Goal: Check status: Check status

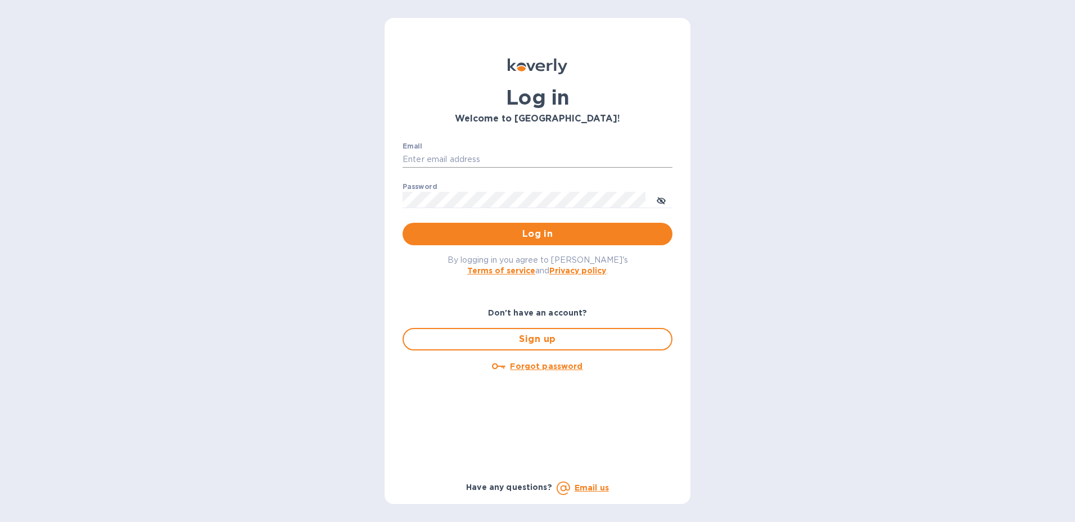
click at [511, 156] on input "Email" at bounding box center [538, 159] width 270 height 17
type input "[PERSON_NAME][EMAIL_ADDRESS][PERSON_NAME][DOMAIN_NAME]"
click at [403, 223] on button "Log in" at bounding box center [538, 234] width 270 height 22
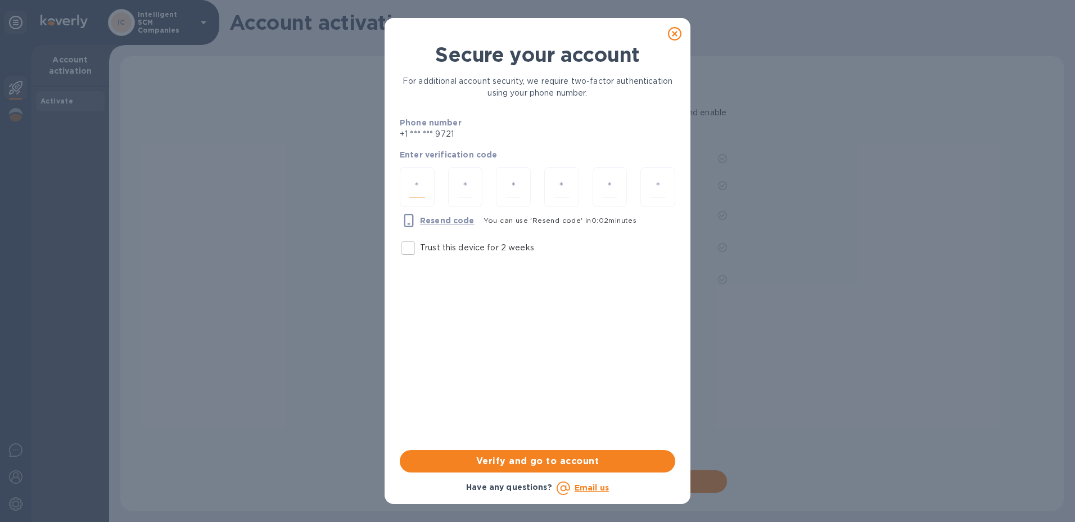
click at [420, 179] on input "number" at bounding box center [417, 187] width 16 height 21
type input "8"
type input "0"
type input "6"
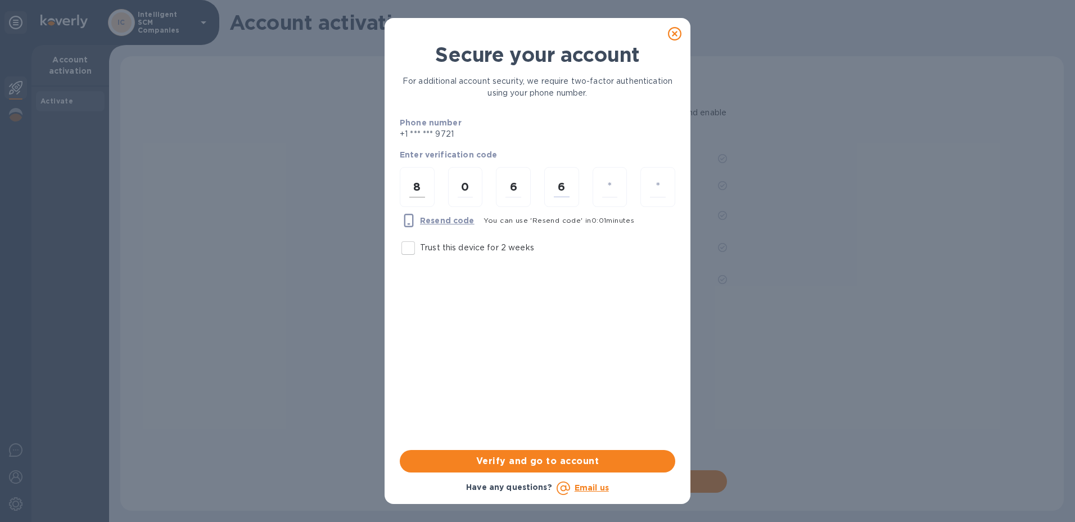
type input "1"
type input "9"
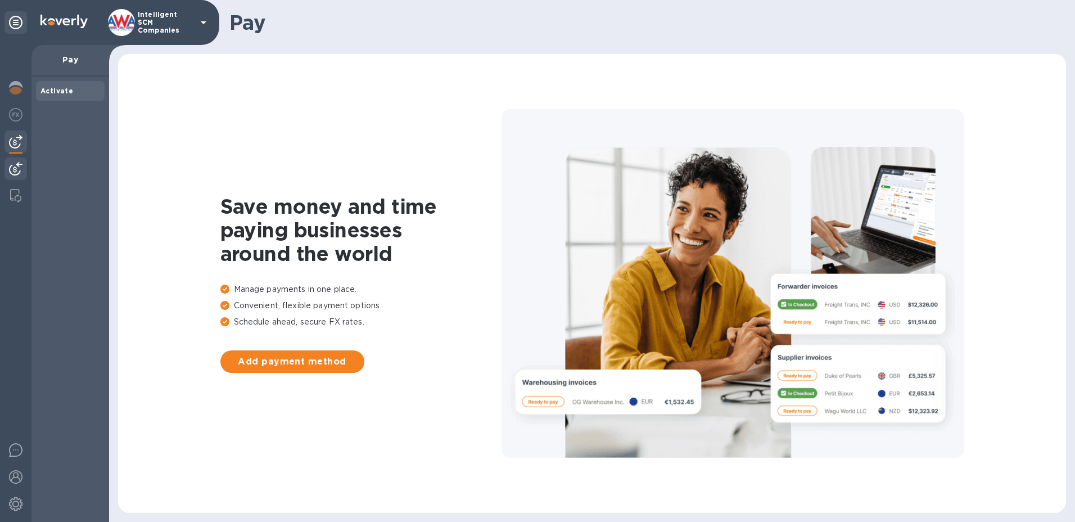
click at [14, 170] on img at bounding box center [15, 168] width 13 height 13
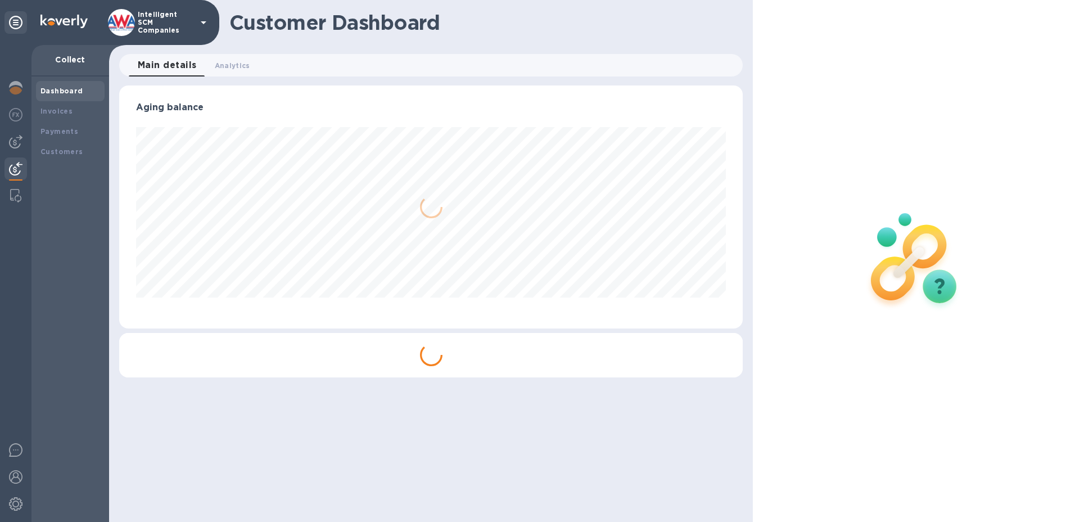
scroll to position [243, 624]
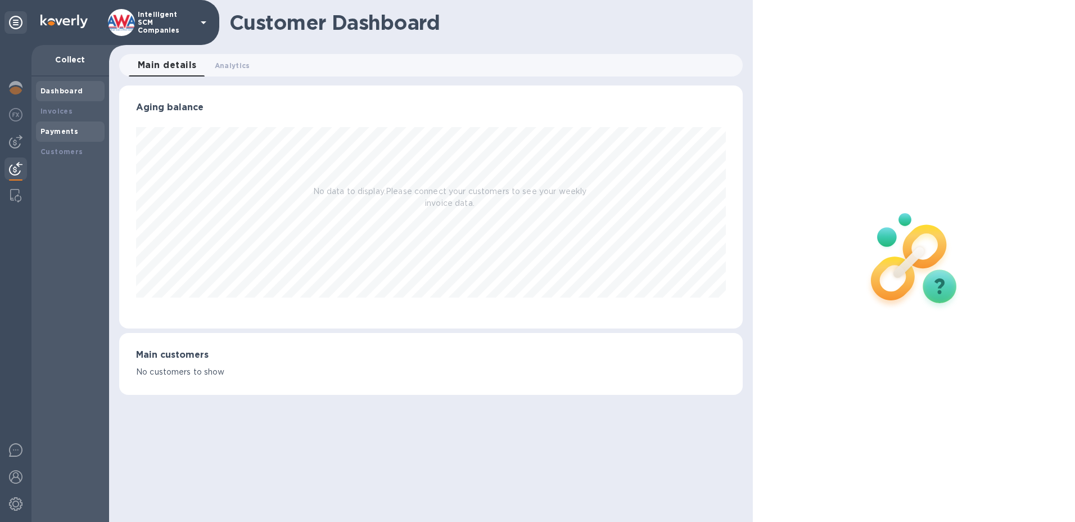
click at [72, 135] on b "Payments" at bounding box center [59, 131] width 38 height 8
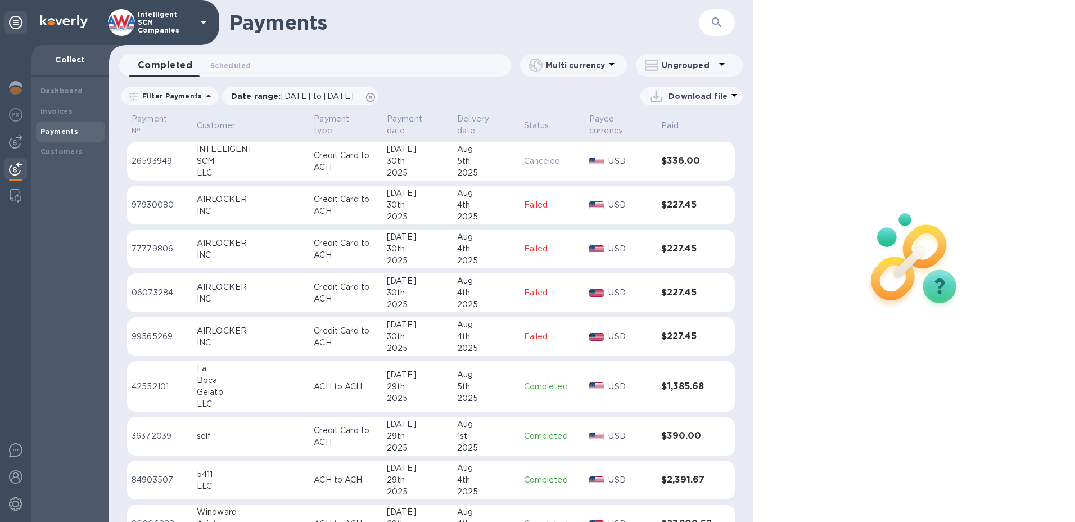
scroll to position [1523, 0]
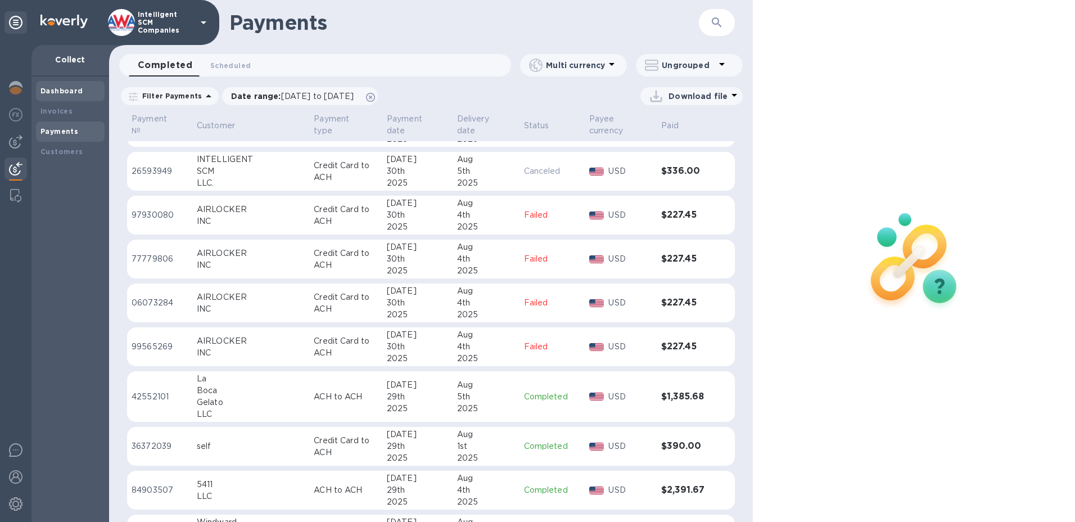
click at [65, 95] on div "Dashboard" at bounding box center [70, 90] width 60 height 11
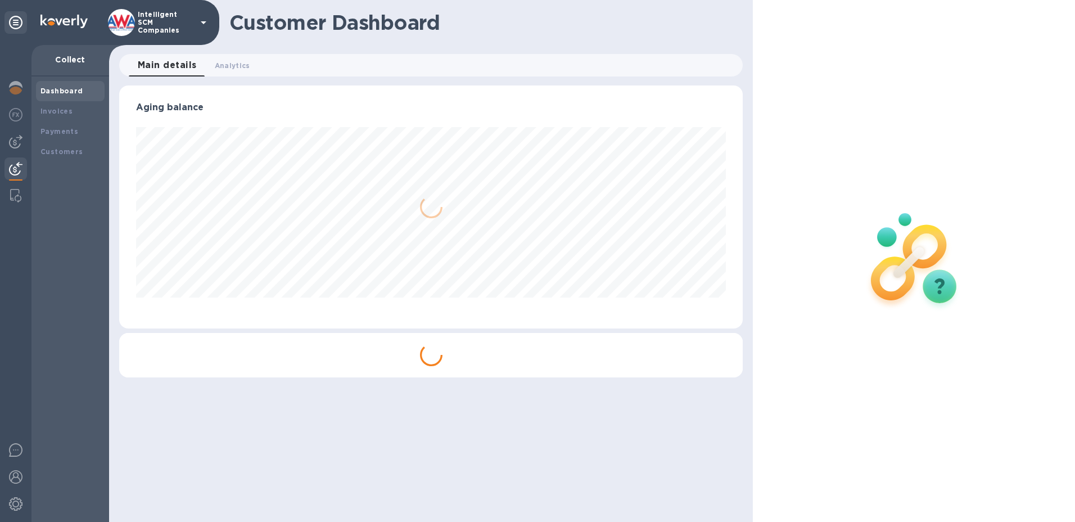
scroll to position [243, 624]
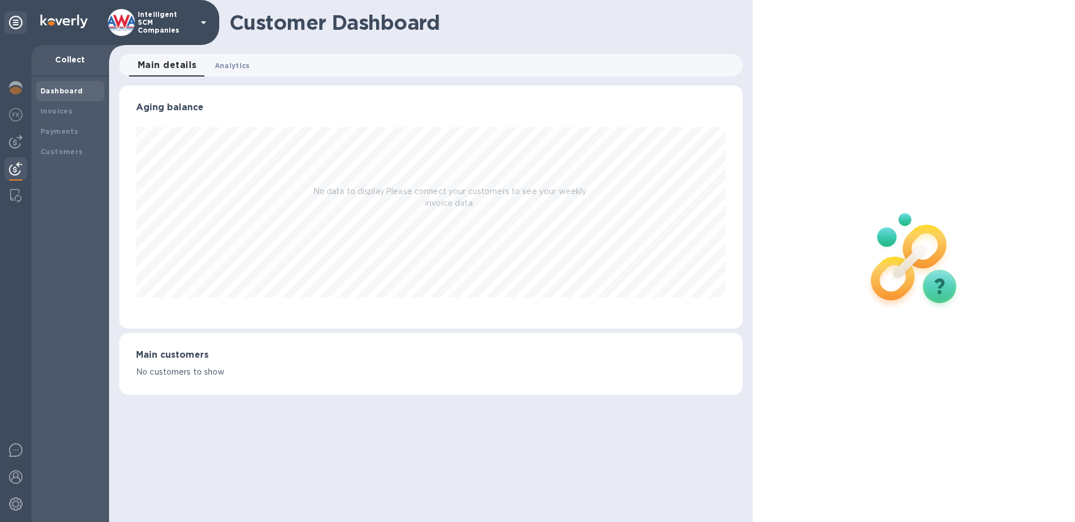
click at [231, 66] on span "Analytics 0" at bounding box center [232, 66] width 35 height 12
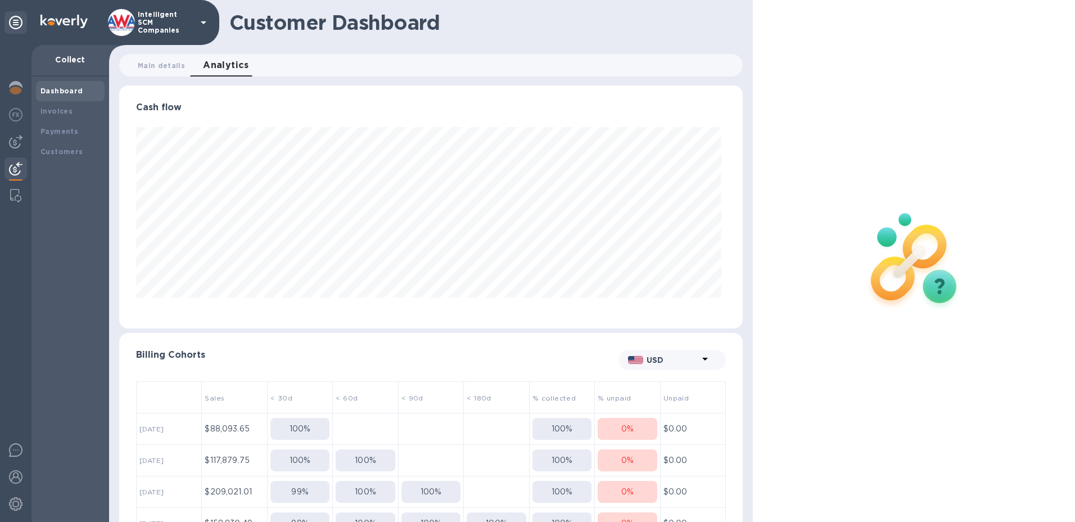
scroll to position [243, 620]
click at [65, 133] on b "Payments" at bounding box center [59, 131] width 38 height 8
